Goal: Information Seeking & Learning: Learn about a topic

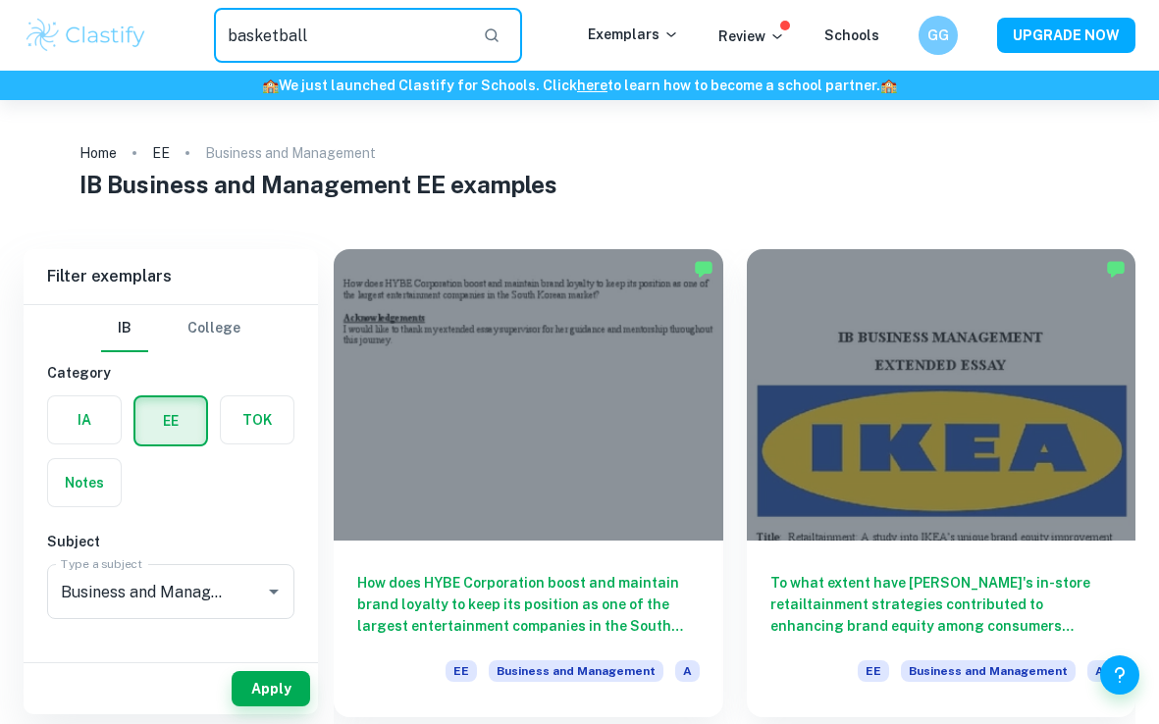
type input "basketball"
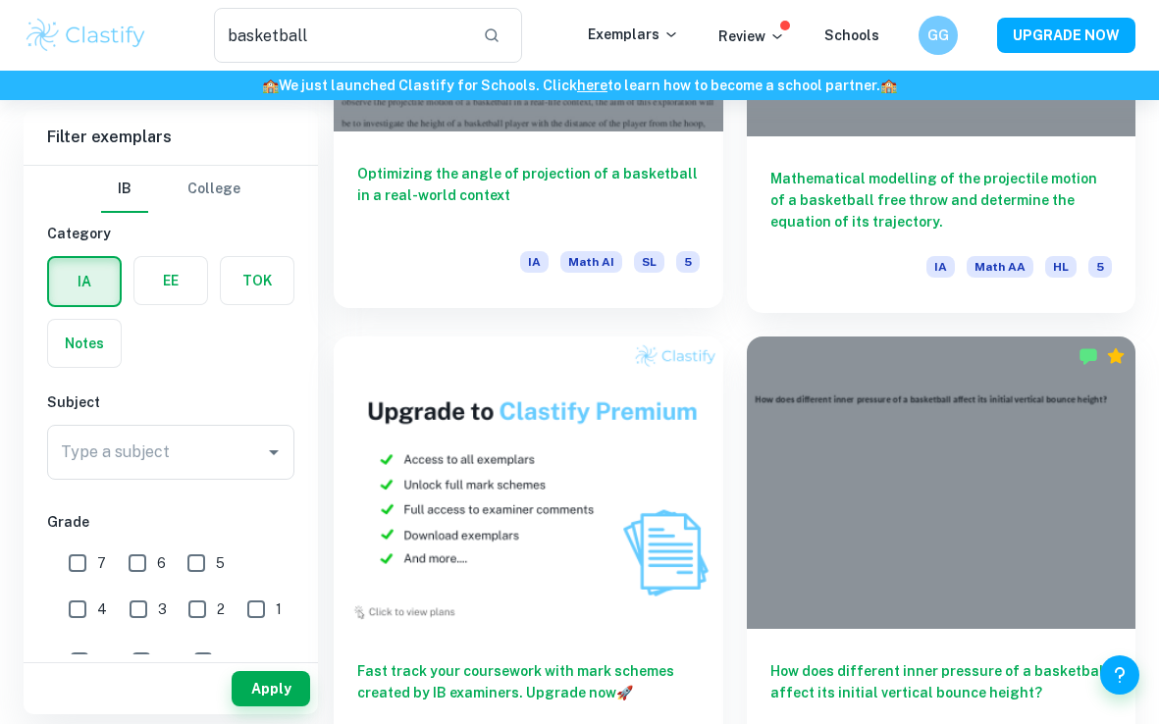
scroll to position [1788, 0]
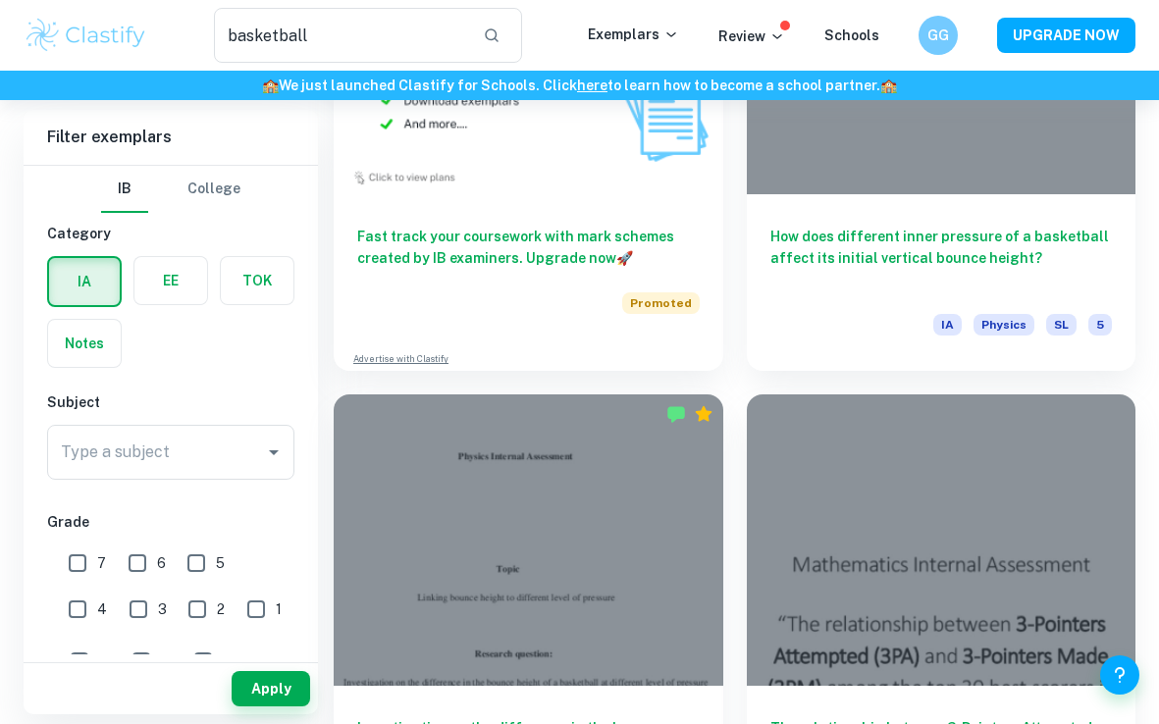
click at [175, 279] on label "button" at bounding box center [170, 280] width 73 height 47
click at [0, 0] on input "radio" at bounding box center [0, 0] width 0 height 0
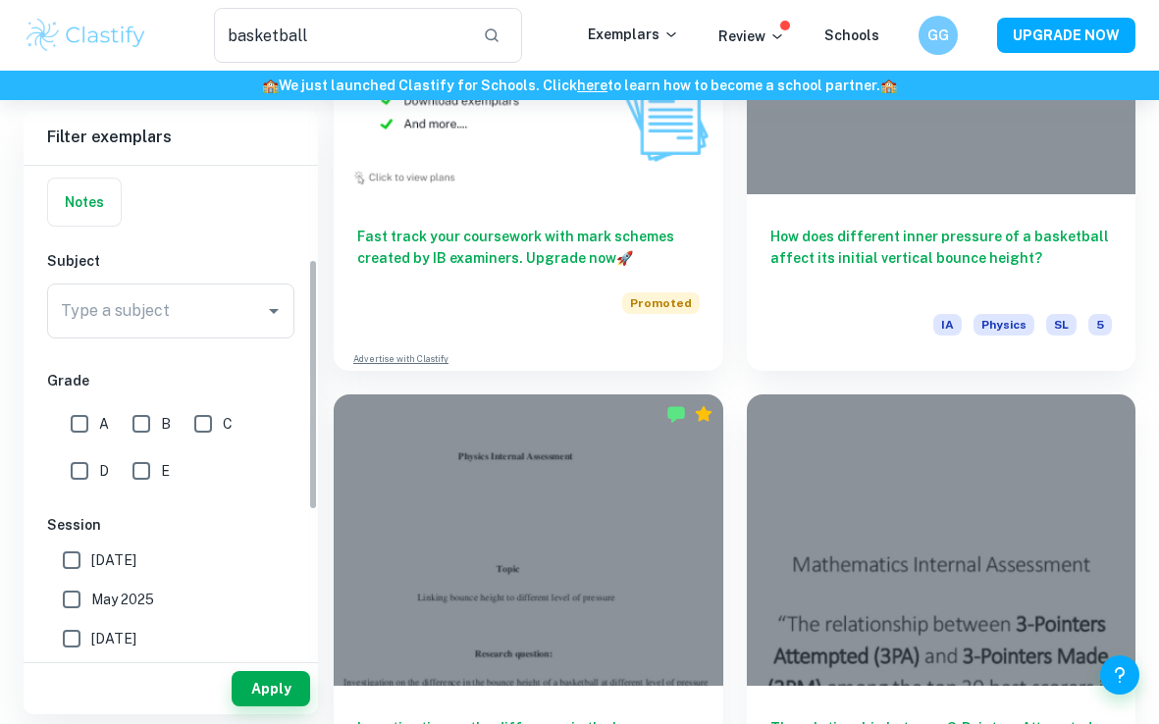
scroll to position [286, 0]
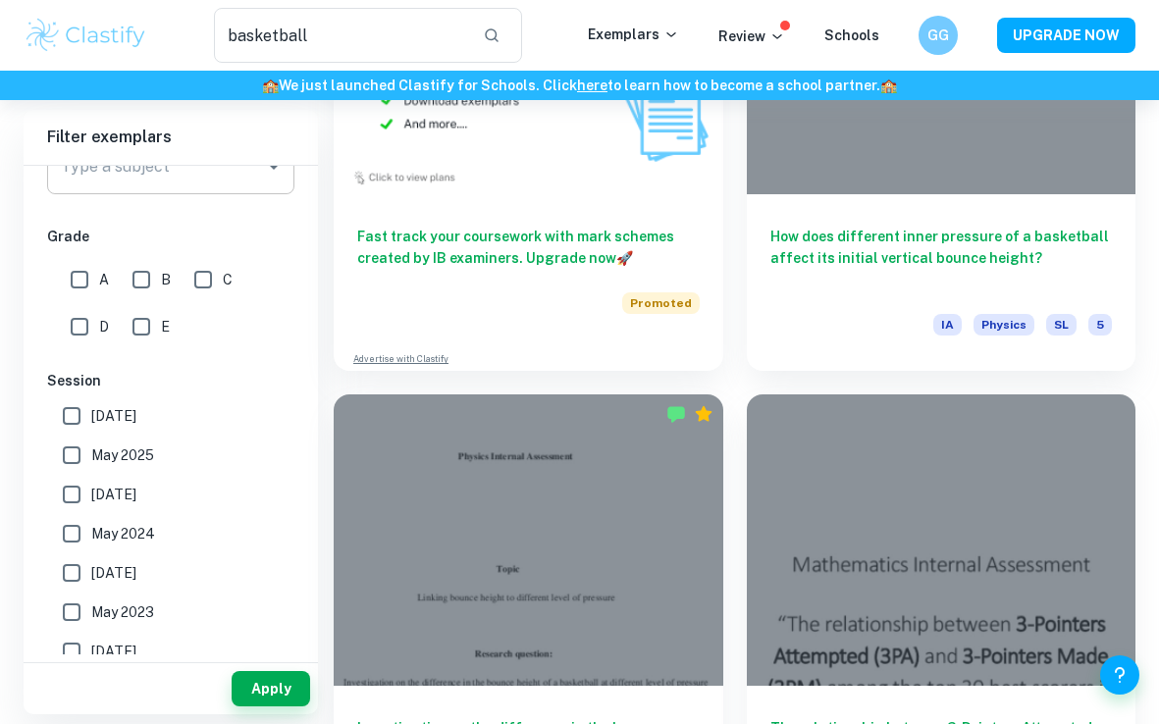
click at [242, 183] on input "Type a subject" at bounding box center [156, 166] width 200 height 37
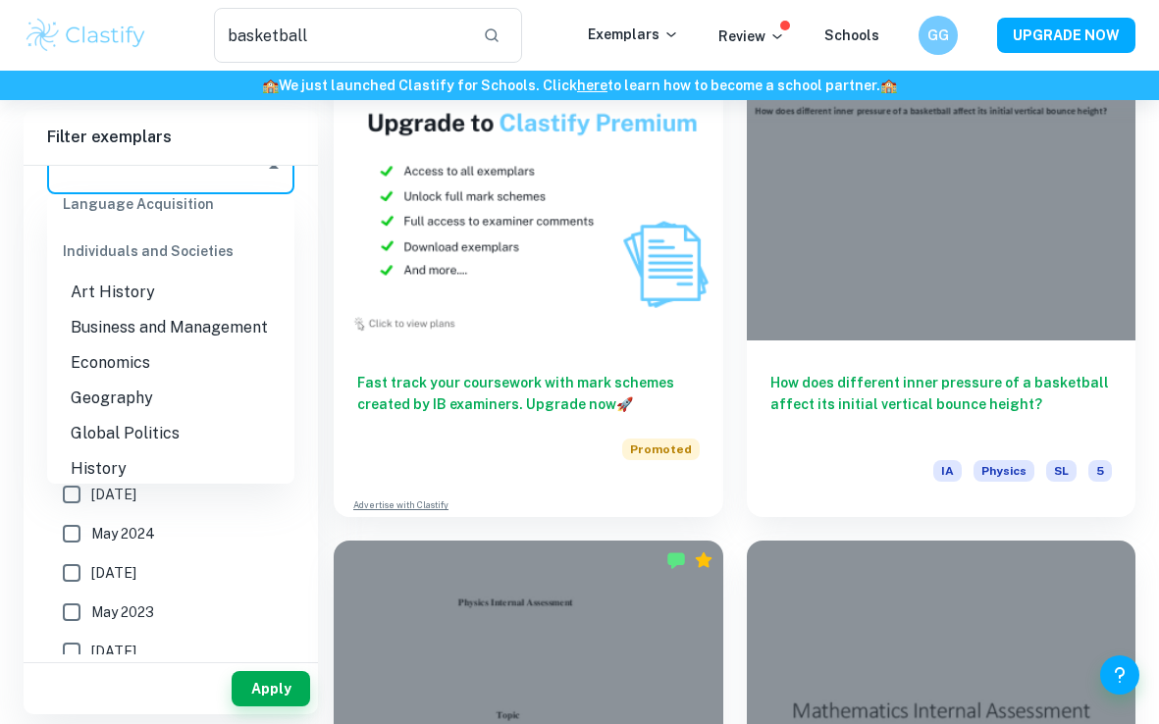
scroll to position [1625, 0]
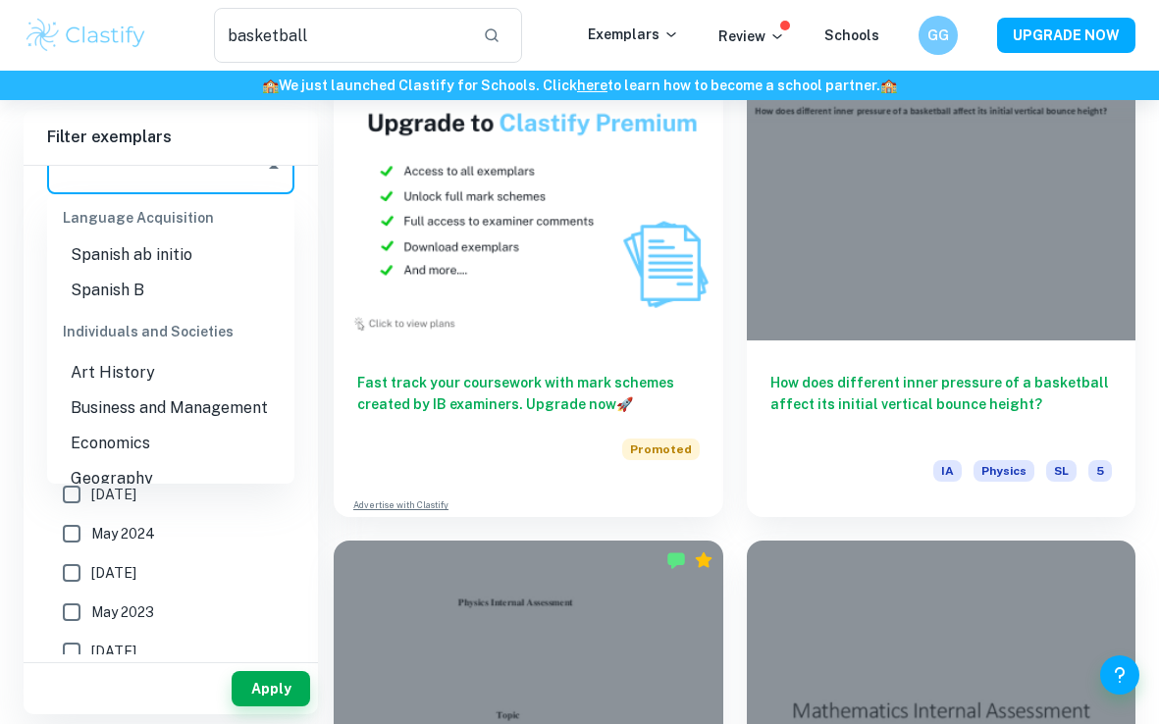
click at [217, 403] on li "Business and Management" at bounding box center [170, 408] width 247 height 35
type input "Business and Management"
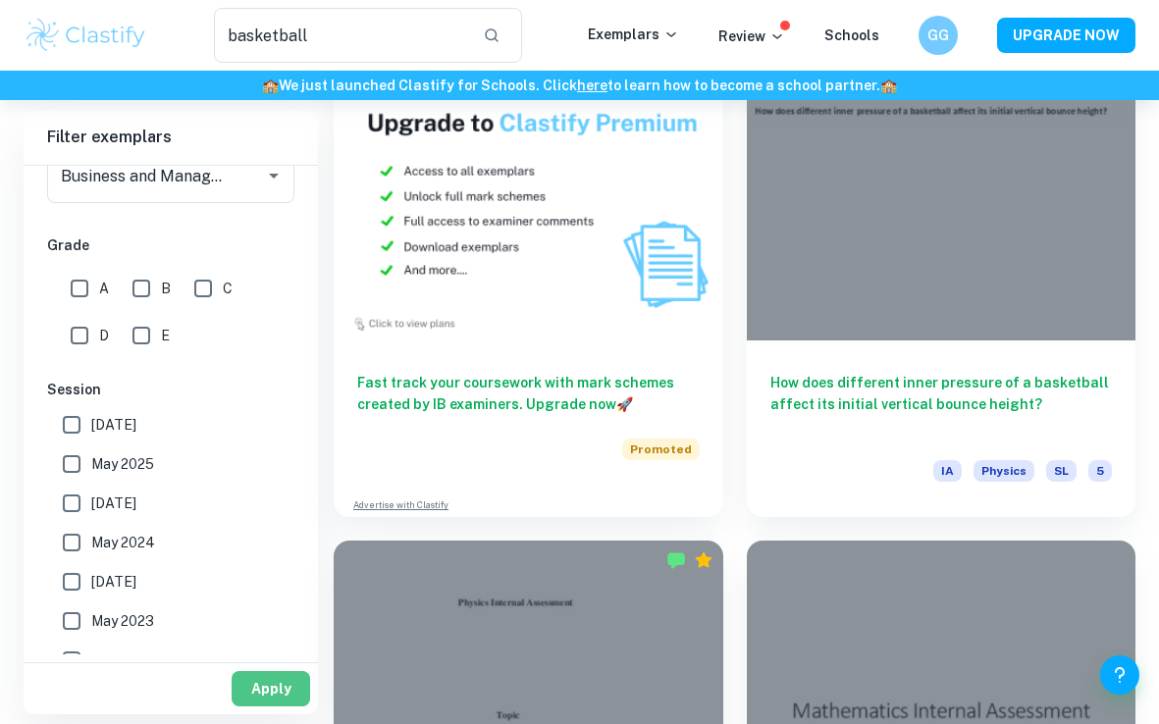
click at [266, 698] on button "Apply" at bounding box center [271, 688] width 79 height 35
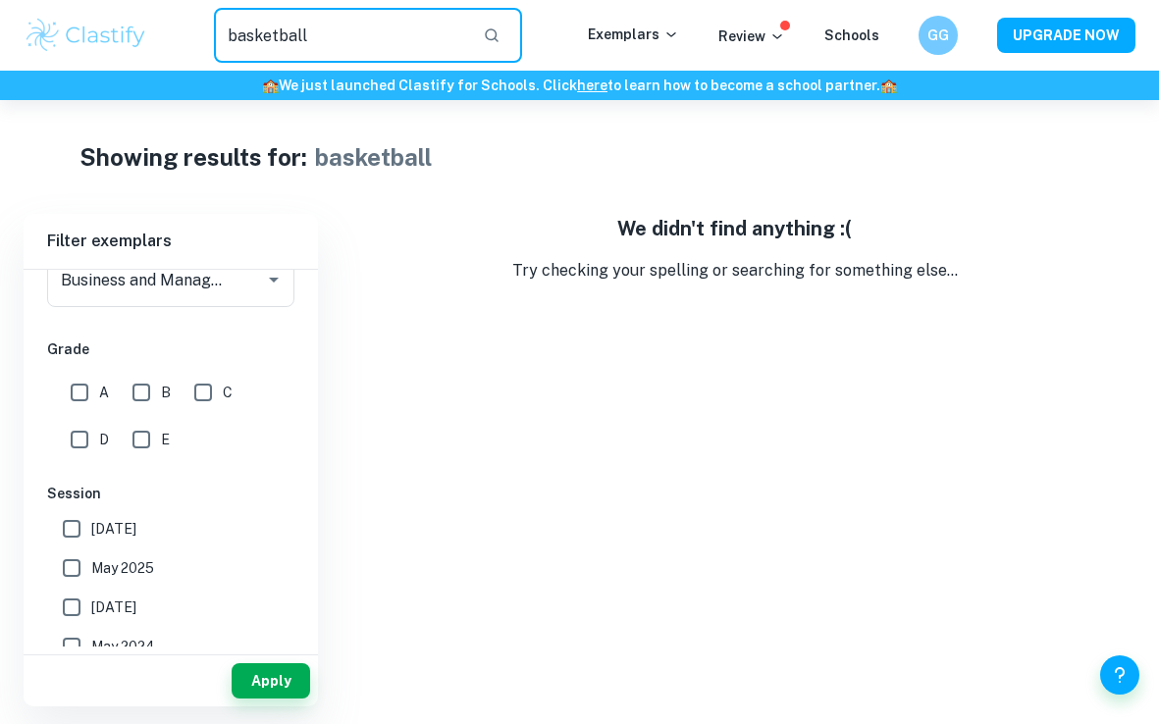
click at [397, 45] on input "basketball" at bounding box center [340, 35] width 253 height 55
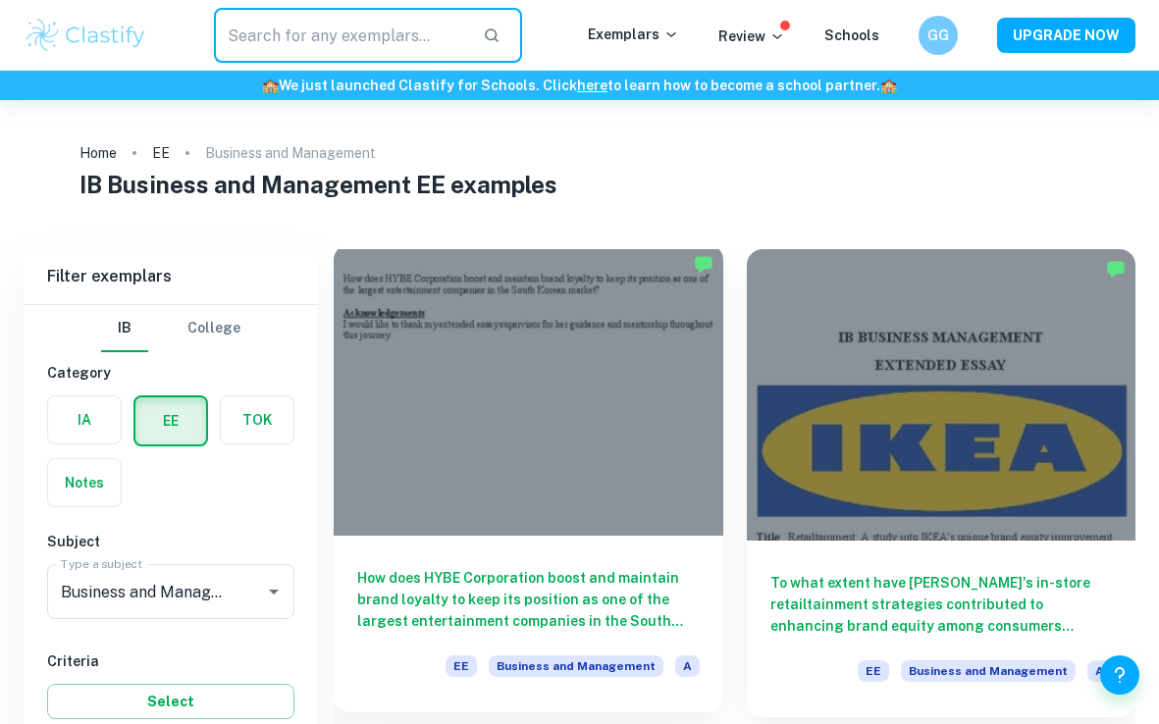
scroll to position [155, 0]
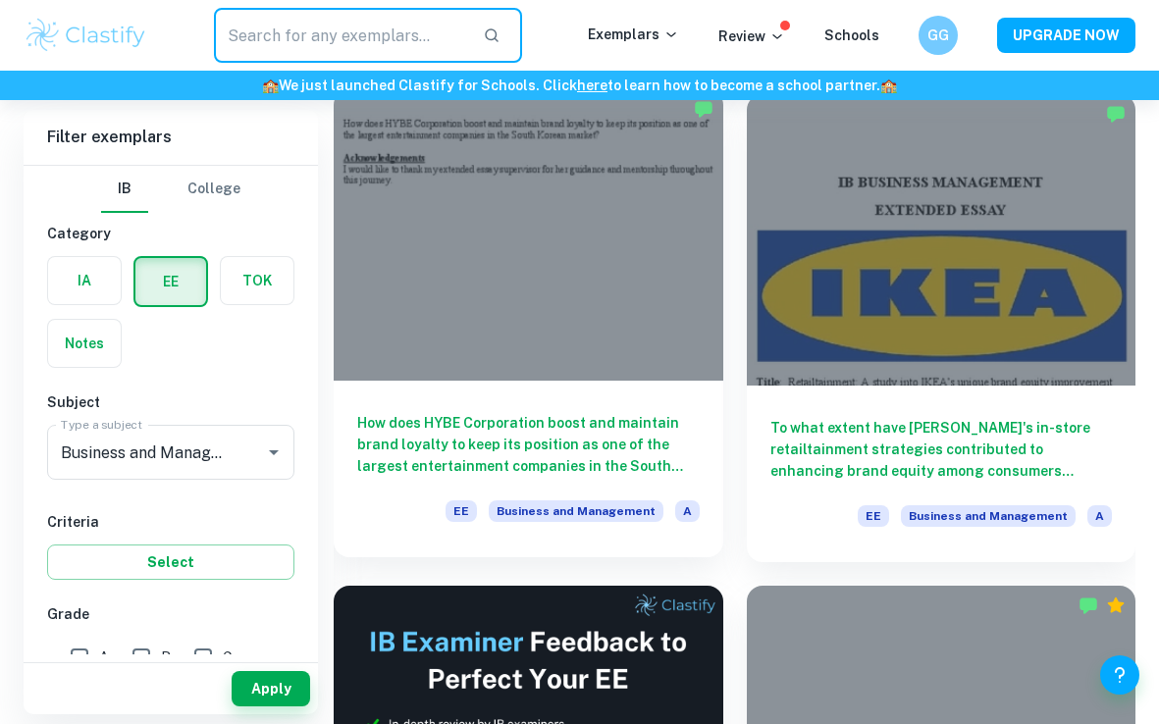
click at [574, 438] on h6 "How does HYBE Corporation boost and maintain brand loyalty to keep its position…" at bounding box center [528, 444] width 343 height 65
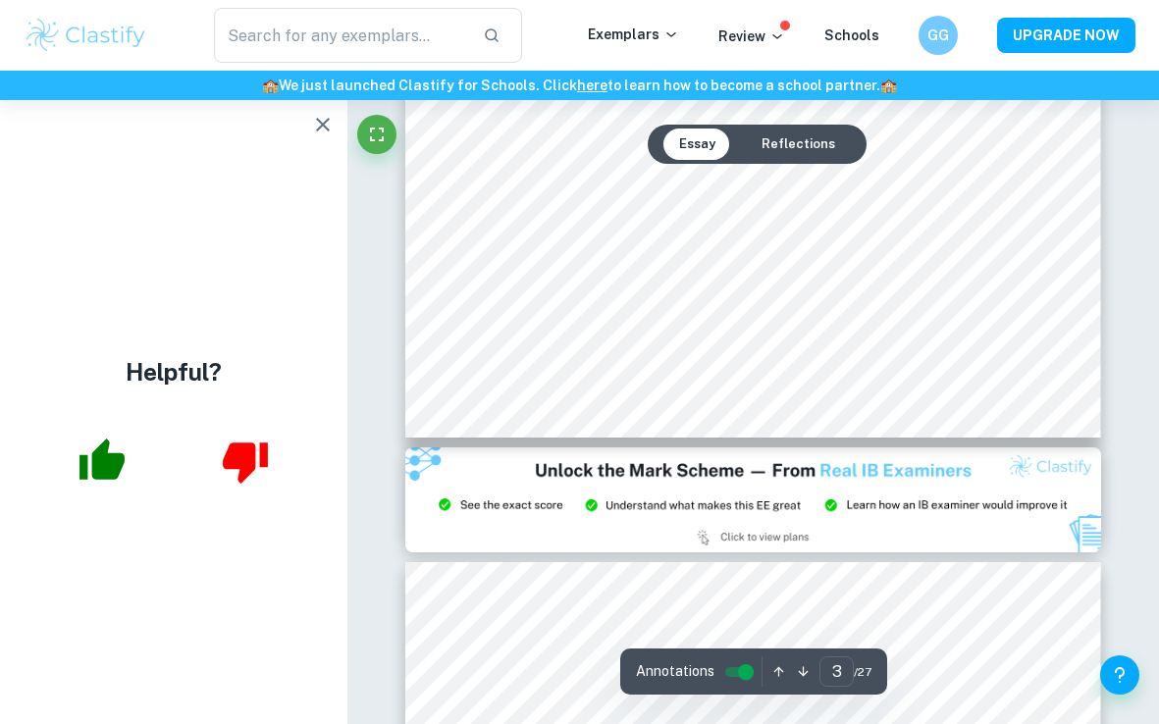
scroll to position [2872, 0]
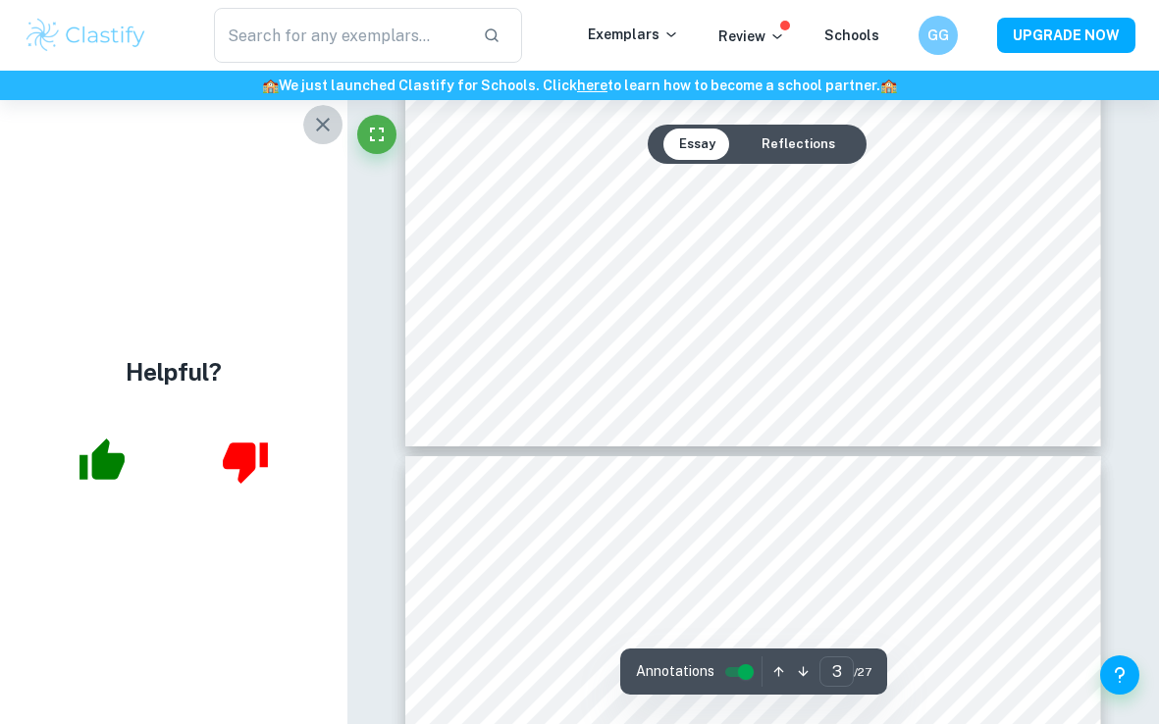
click at [327, 137] on button "button" at bounding box center [322, 124] width 39 height 39
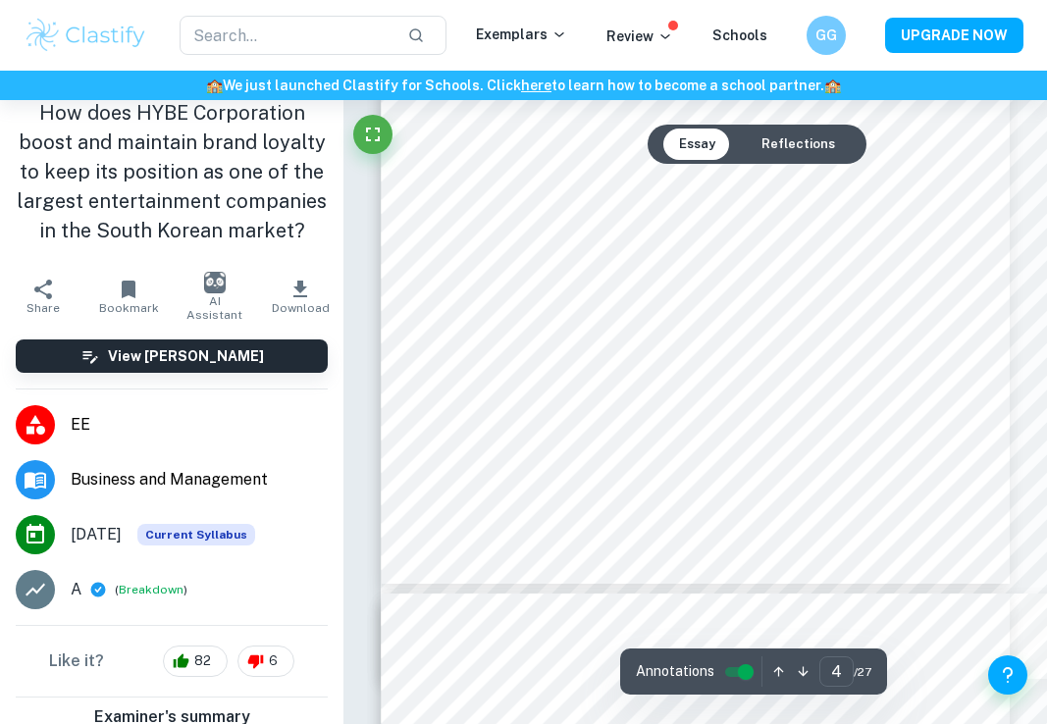
scroll to position [3139, 0]
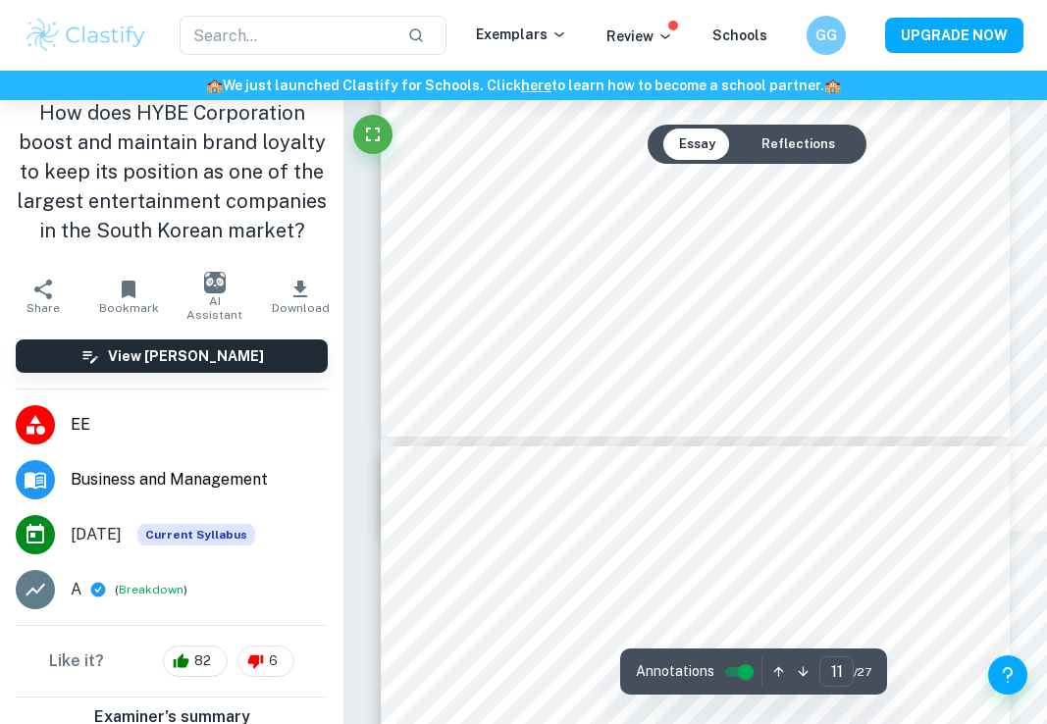
type input "12"
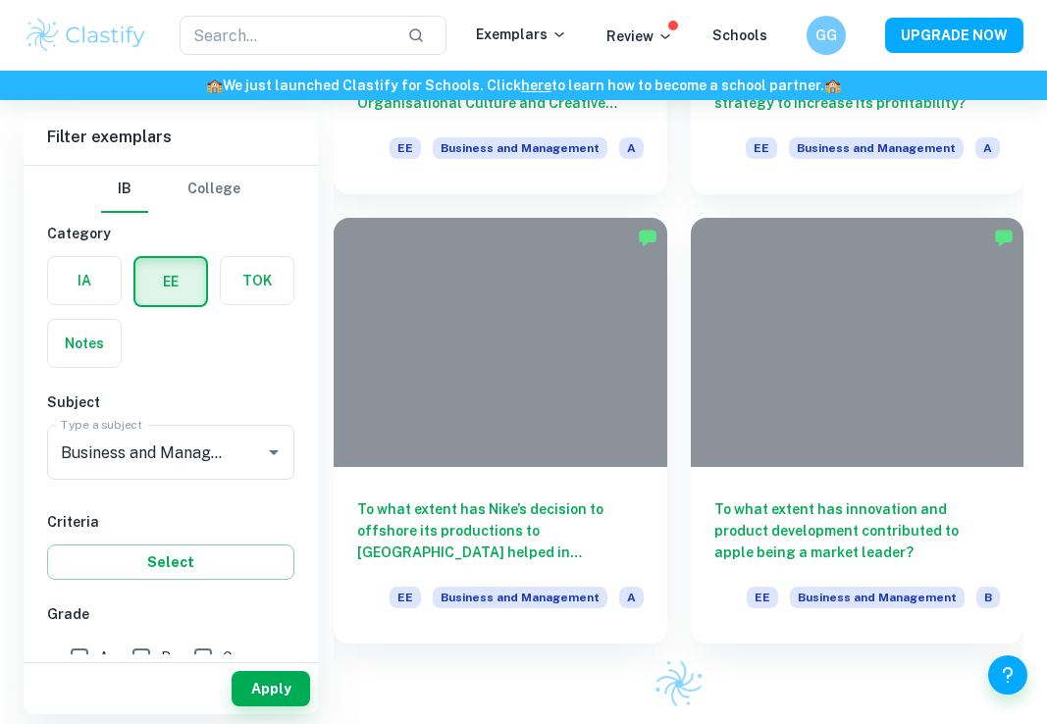
scroll to position [155, 0]
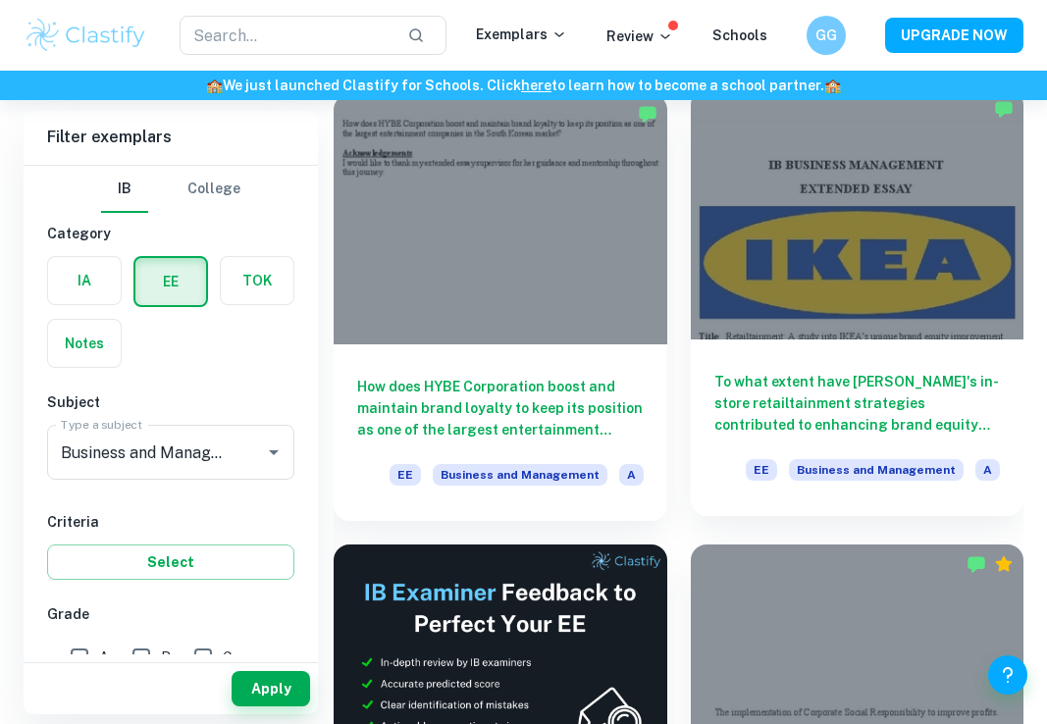
click at [884, 371] on h6 "To what extent have [PERSON_NAME]'s in-store retailtainment strategies contribu…" at bounding box center [858, 403] width 287 height 65
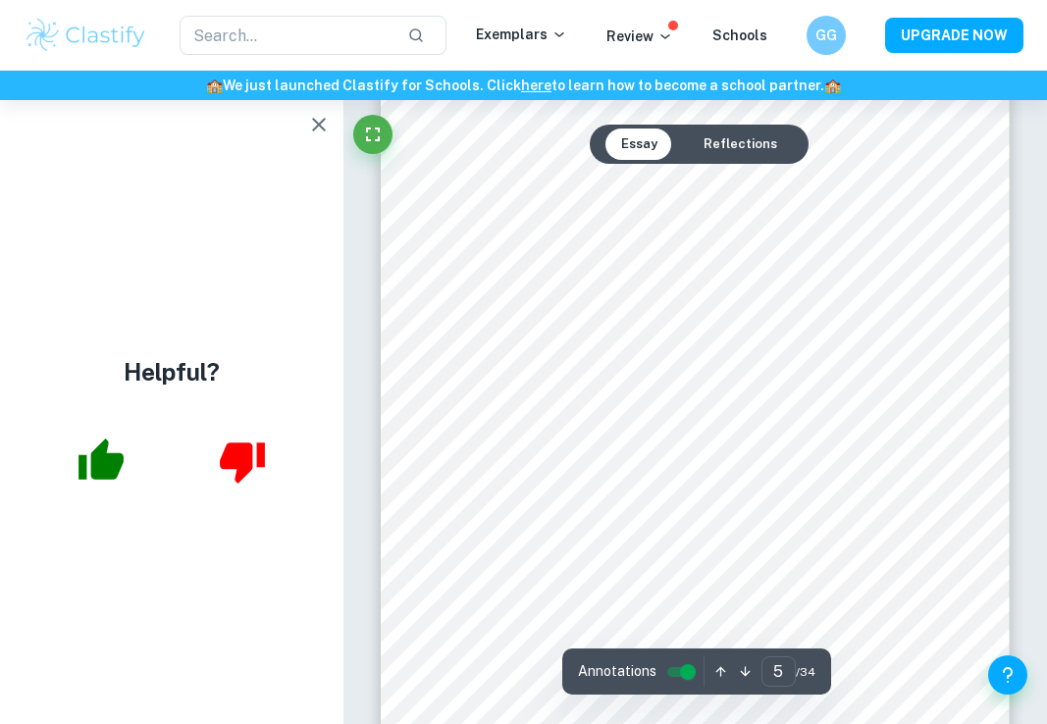
scroll to position [3944, 1]
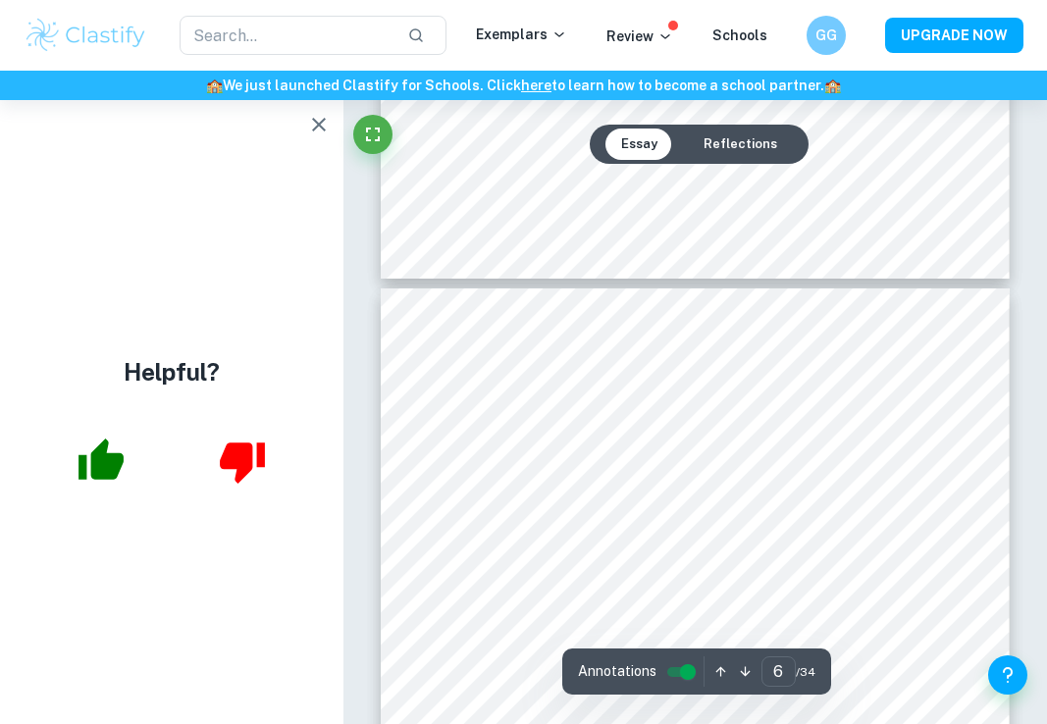
type input "7"
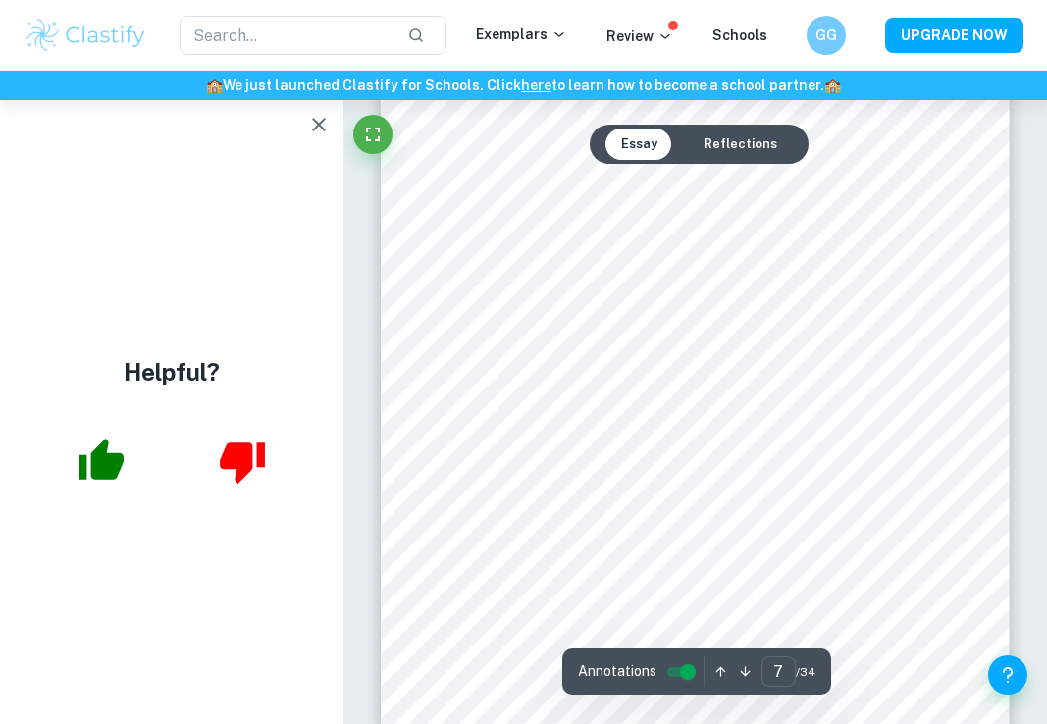
scroll to position [5877, 0]
